Goal: Task Accomplishment & Management: Complete application form

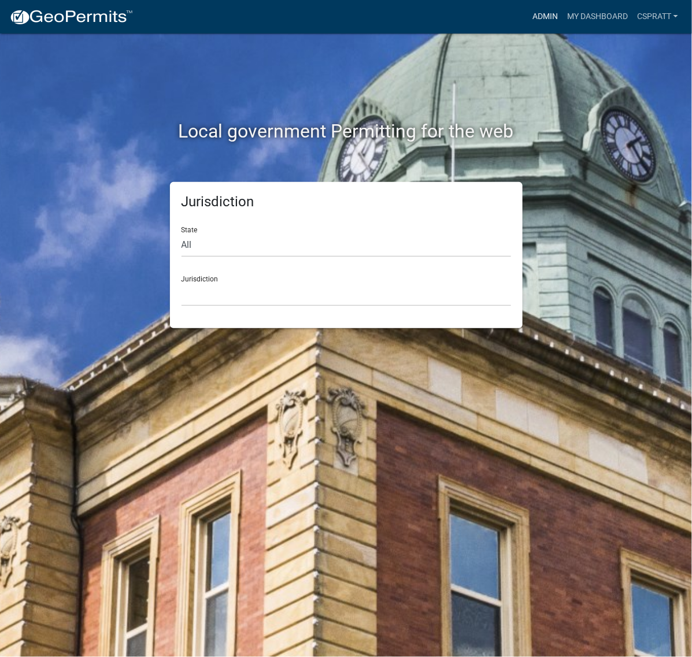
click at [528, 16] on link "Admin" at bounding box center [545, 17] width 35 height 22
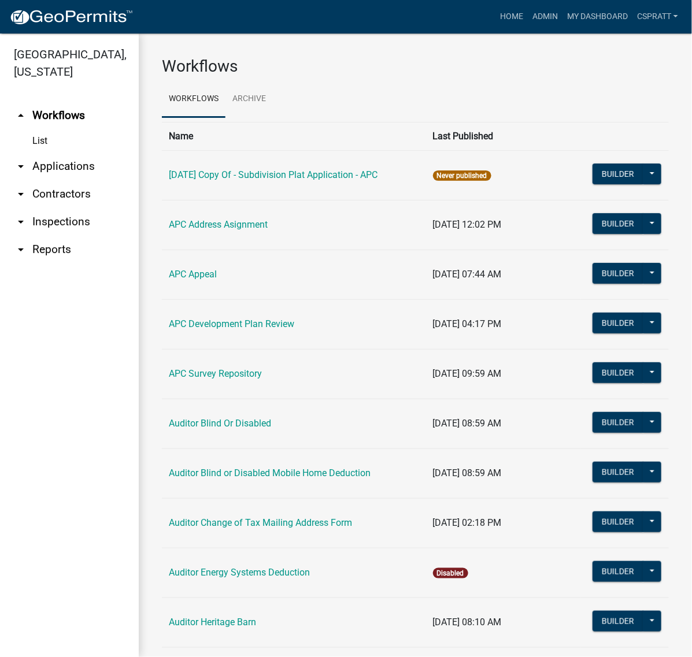
click at [82, 180] on link "arrow_drop_down Applications" at bounding box center [69, 167] width 139 height 28
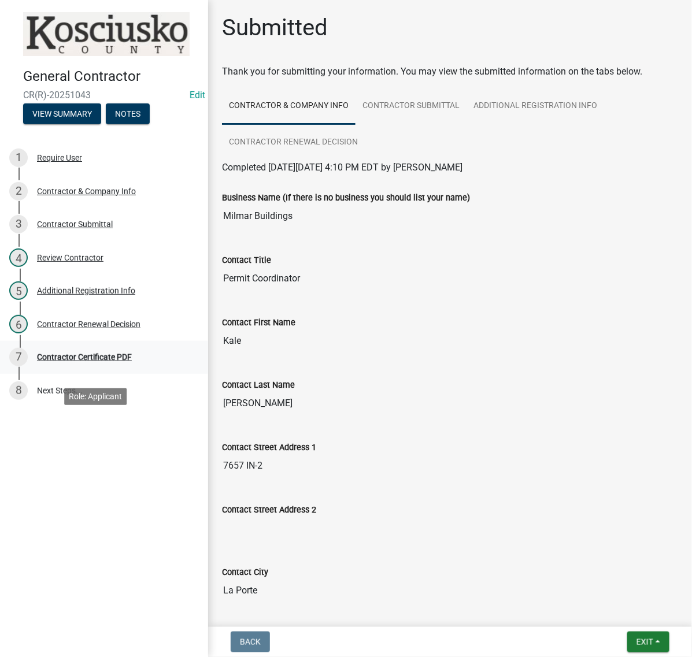
click at [132, 361] on div "Contractor Certificate PDF" at bounding box center [84, 357] width 95 height 8
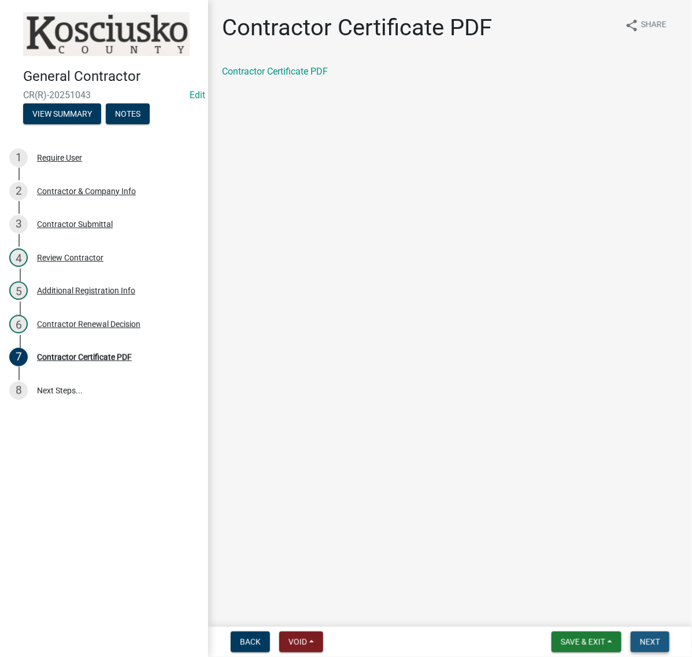
click at [652, 639] on span "Next" at bounding box center [650, 642] width 20 height 9
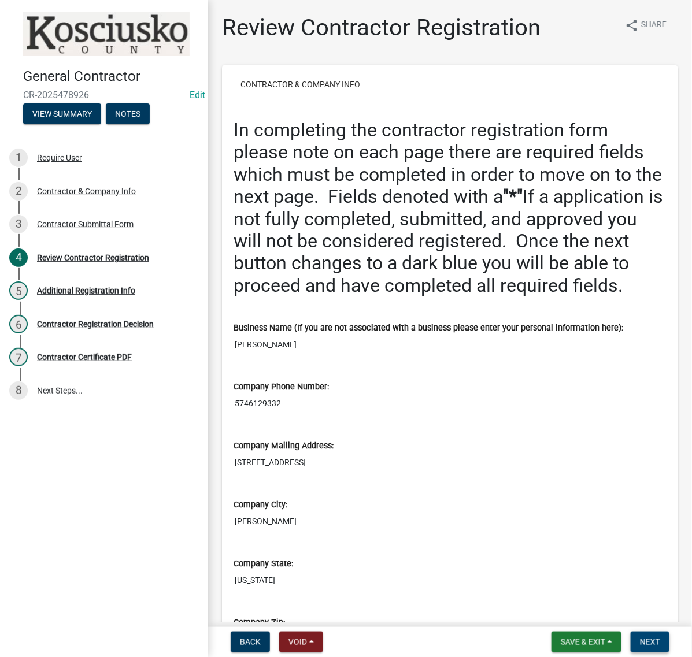
click at [640, 639] on span "Next" at bounding box center [650, 642] width 20 height 9
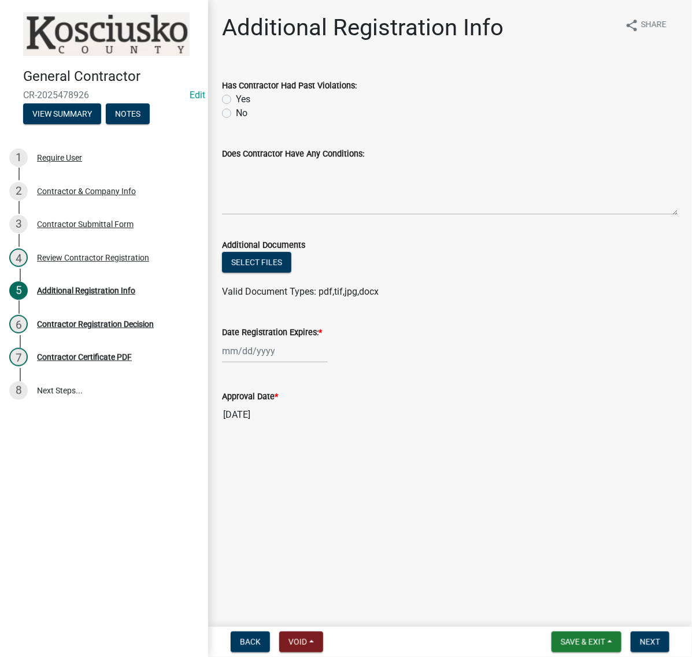
click at [236, 120] on label "No" at bounding box center [242, 113] width 12 height 14
click at [236, 114] on input "No" at bounding box center [240, 110] width 8 height 8
radio input "true"
click at [250, 215] on textarea "Does Contractor Have Any Conditions:" at bounding box center [450, 188] width 456 height 54
type textarea "none"
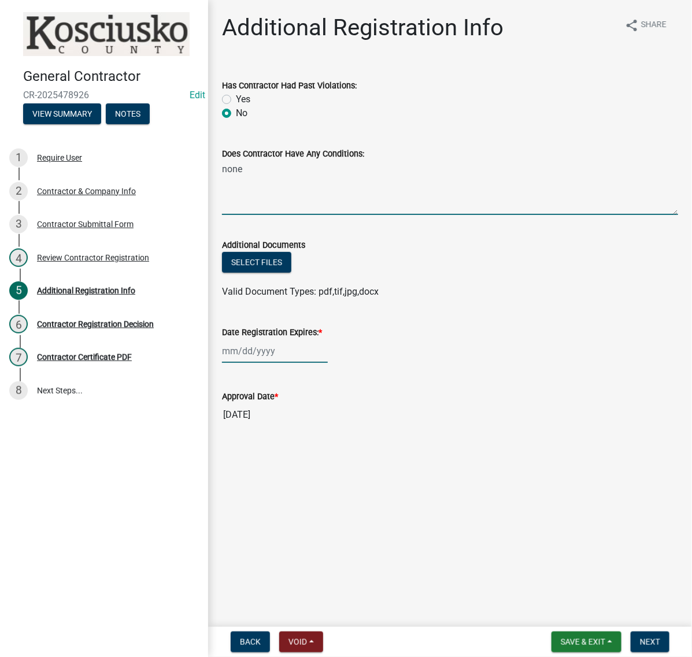
click at [272, 363] on div at bounding box center [275, 351] width 106 height 24
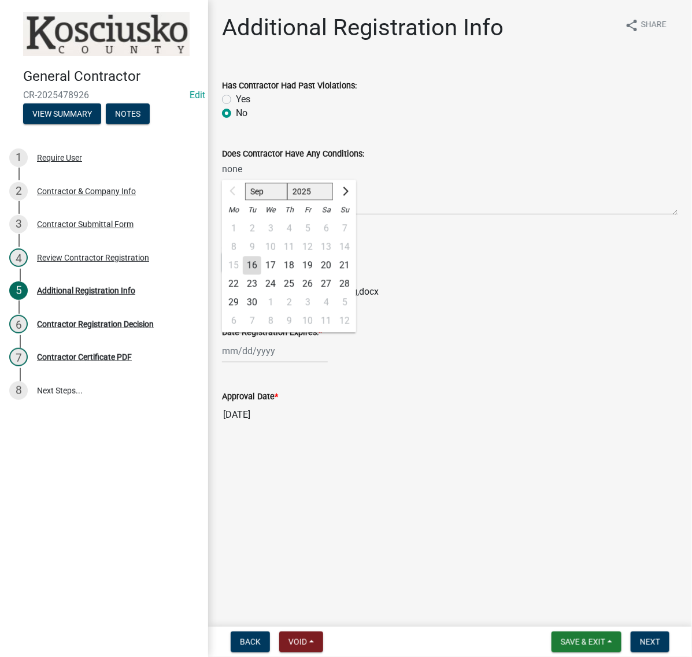
click at [334, 201] on select "2025 2026 2027 2028 2029 2030 2031 2032 2033 2034 2035 2036 2037 2038 2039 2040…" at bounding box center [310, 191] width 46 height 17
select select "2026"
click at [307, 201] on select "2025 2026 2027 2028 2029 2030 2031 2032 2033 2034 2035 2036 2037 2038 2039 2040…" at bounding box center [310, 191] width 46 height 17
click at [280, 275] on div "16" at bounding box center [270, 266] width 18 height 18
type input "09/16/2026"
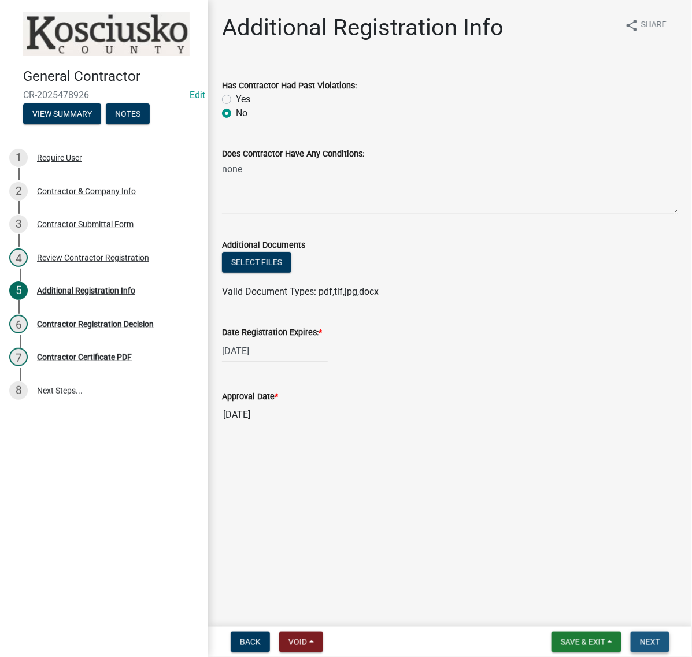
click at [631, 634] on button "Next" at bounding box center [650, 642] width 39 height 21
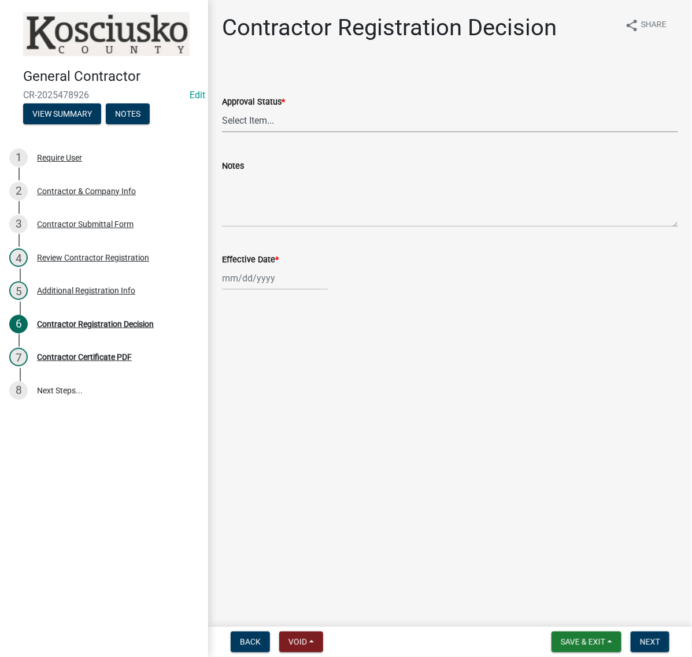
click at [269, 132] on select "Select Item... Approved Denied" at bounding box center [450, 121] width 456 height 24
click at [225, 132] on select "Select Item... Approved Denied" at bounding box center [450, 121] width 456 height 24
select select "8e4351d7-4ebf-4714-a7c9-c8187f00e083"
click at [272, 290] on div at bounding box center [275, 278] width 106 height 24
select select "9"
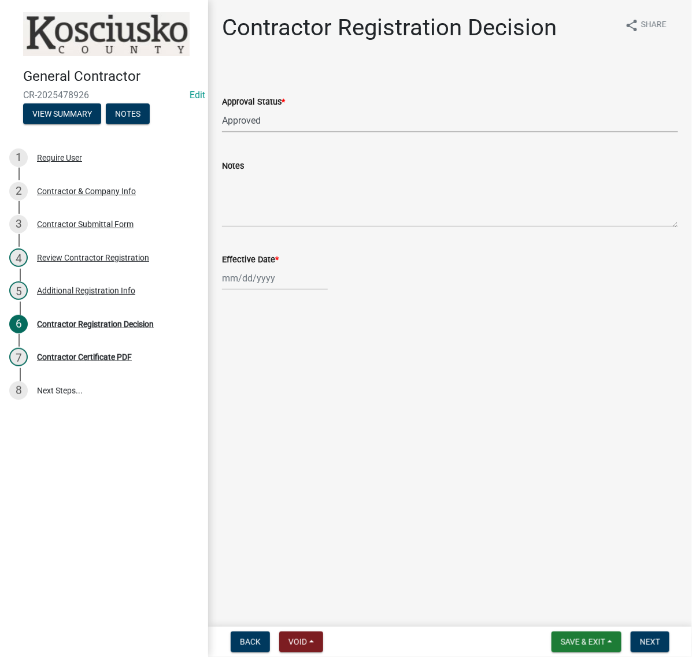
select select "2025"
click at [261, 399] on div "16" at bounding box center [252, 390] width 18 height 18
type input "09/16/2025"
click at [643, 639] on span "Next" at bounding box center [650, 642] width 20 height 9
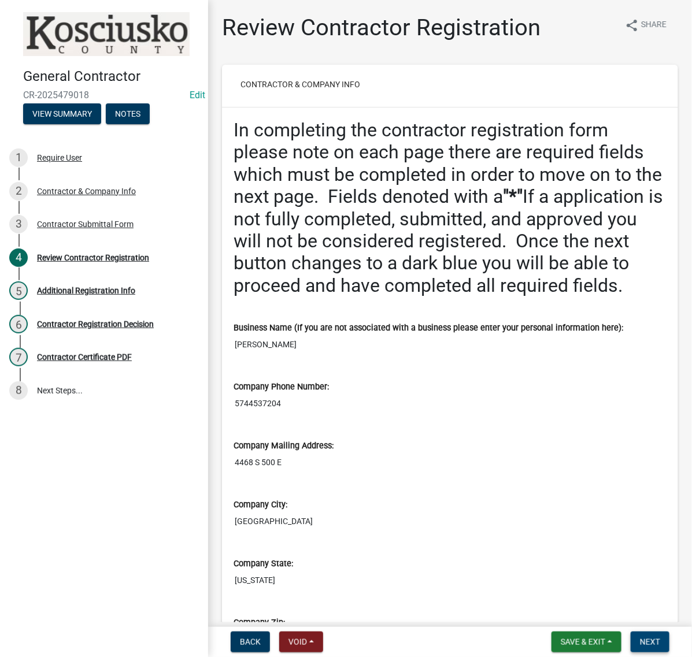
click at [649, 641] on span "Next" at bounding box center [650, 642] width 20 height 9
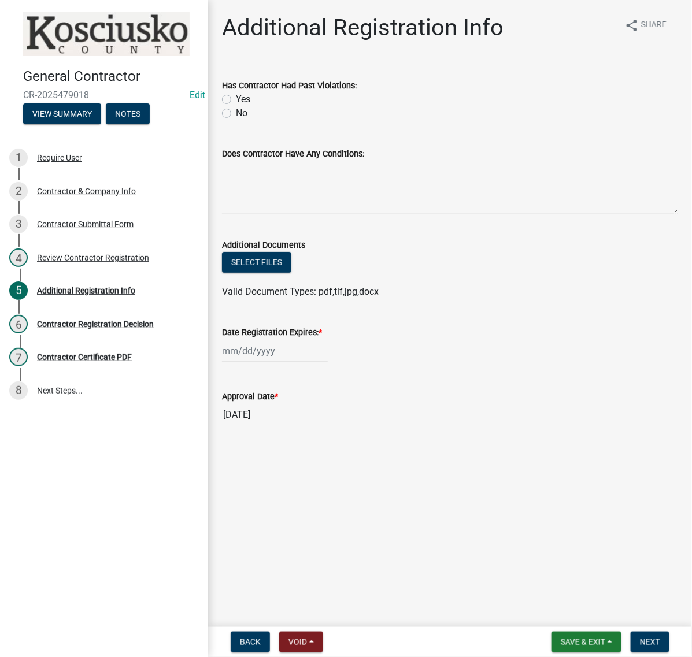
click at [236, 120] on label "No" at bounding box center [242, 113] width 12 height 14
click at [236, 114] on input "No" at bounding box center [240, 110] width 8 height 8
radio input "true"
click at [278, 215] on textarea "Does Contractor Have Any Conditions:" at bounding box center [450, 188] width 456 height 54
type textarea "none"
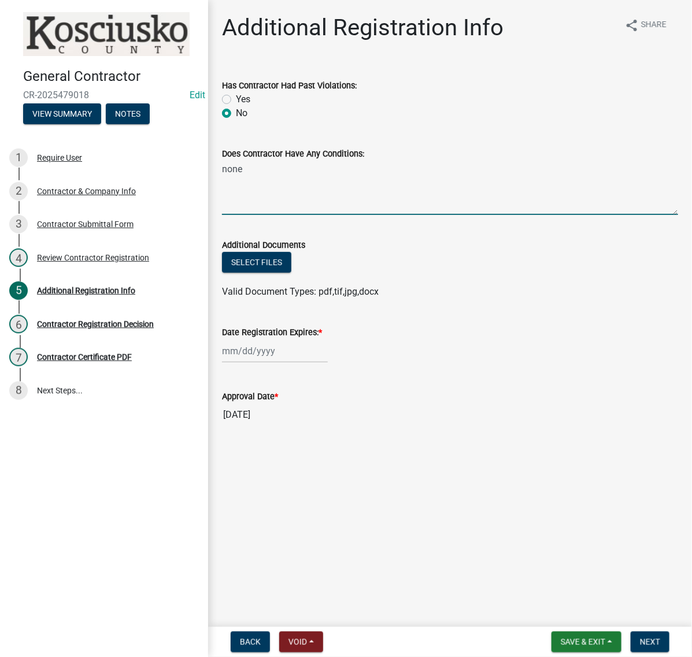
click at [264, 363] on div at bounding box center [275, 351] width 106 height 24
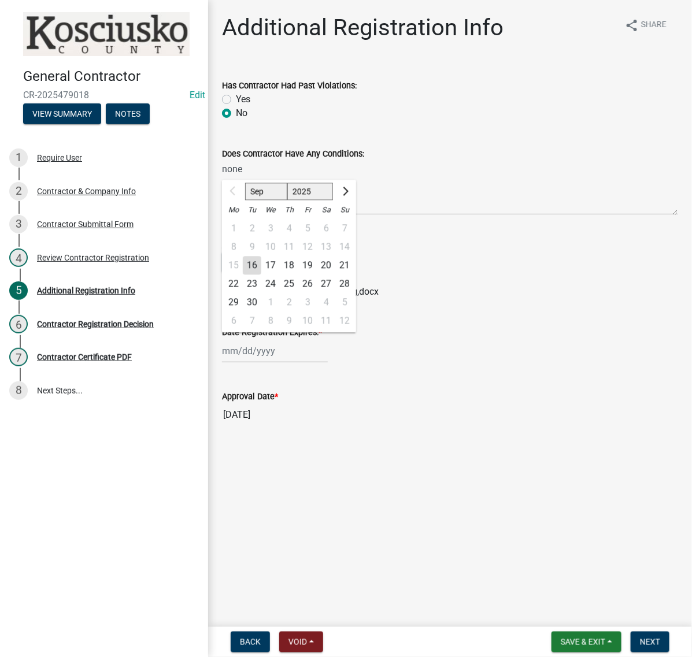
click at [315, 201] on select "2025 2026 2027 2028 2029 2030 2031 2032 2033 2034 2035 2036 2037 2038 2039 2040…" at bounding box center [310, 191] width 46 height 17
select select "2026"
click at [307, 201] on select "2025 2026 2027 2028 2029 2030 2031 2032 2033 2034 2035 2036 2037 2038 2039 2040…" at bounding box center [310, 191] width 46 height 17
click at [280, 275] on div "16" at bounding box center [270, 266] width 18 height 18
type input "09/16/2026"
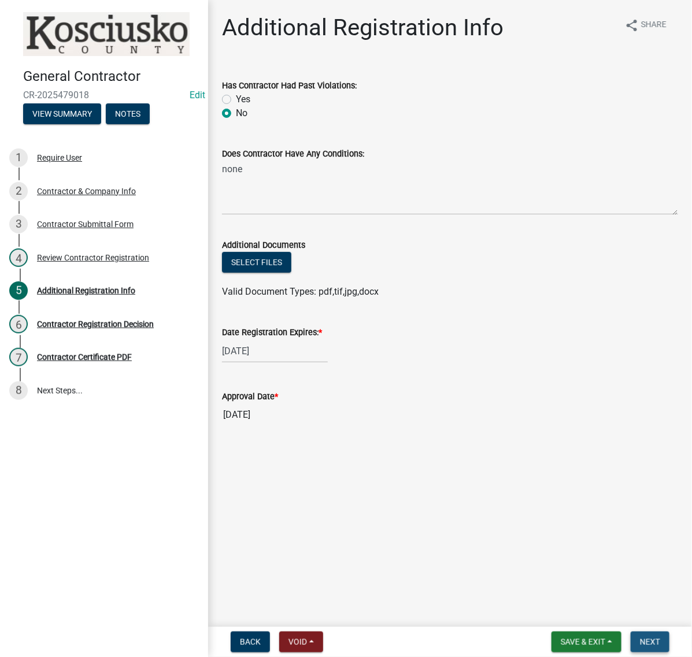
click at [631, 632] on button "Next" at bounding box center [650, 642] width 39 height 21
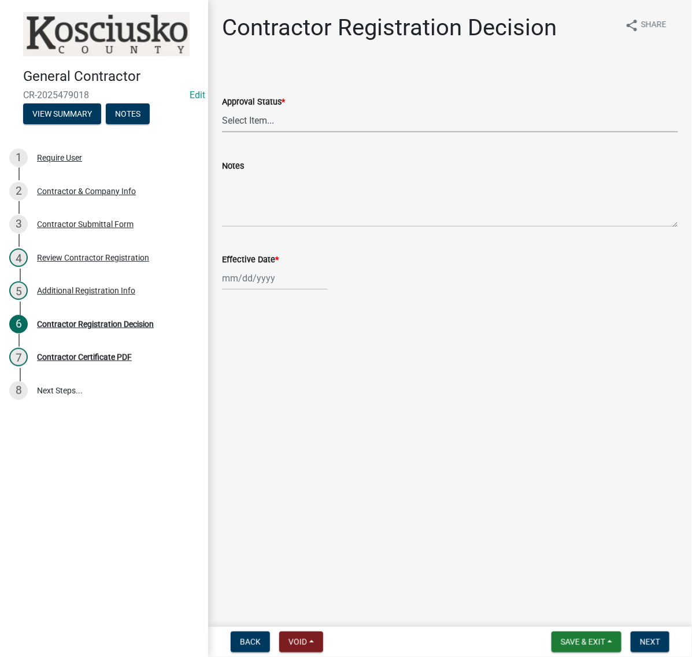
click at [285, 132] on select "Select Item... Approved Denied" at bounding box center [450, 121] width 456 height 24
click at [225, 132] on select "Select Item... Approved Denied" at bounding box center [450, 121] width 456 height 24
select select "8e4351d7-4ebf-4714-a7c9-c8187f00e083"
click at [273, 290] on div at bounding box center [275, 278] width 106 height 24
select select "9"
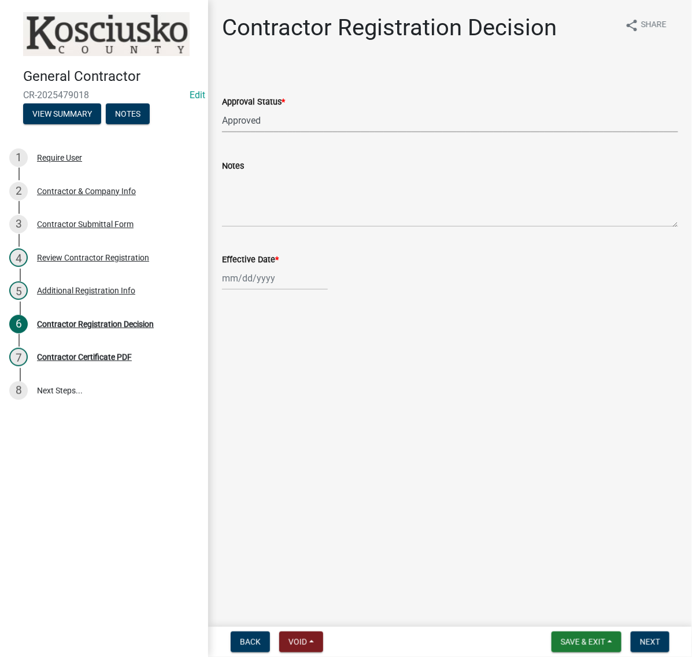
select select "2025"
click at [257, 399] on div "16" at bounding box center [252, 390] width 18 height 18
type input "09/16/2025"
click at [640, 639] on span "Next" at bounding box center [650, 642] width 20 height 9
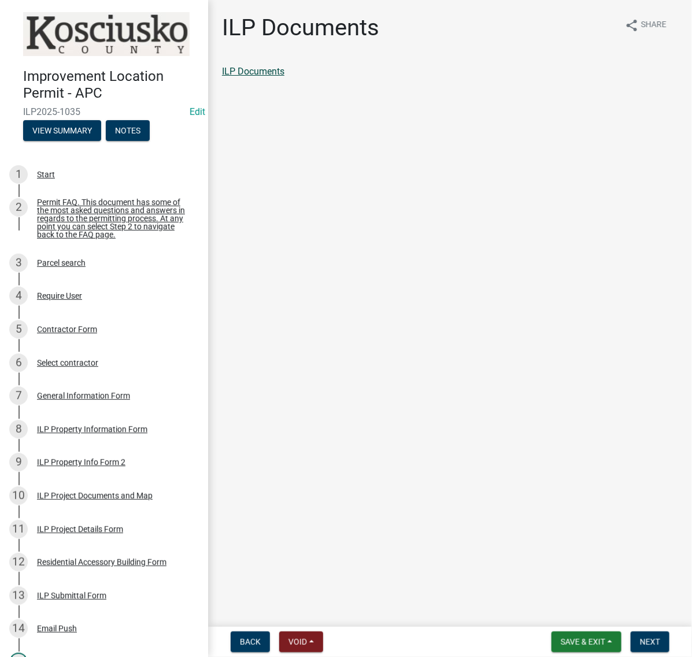
click at [284, 77] on link "ILP Documents" at bounding box center [253, 71] width 62 height 11
click at [631, 642] on button "Next" at bounding box center [650, 642] width 39 height 21
